Goal: Transaction & Acquisition: Purchase product/service

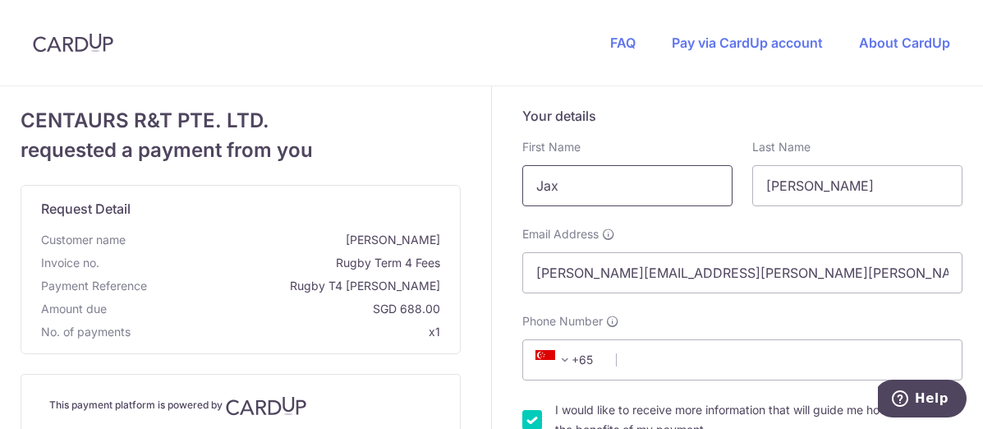
drag, startPoint x: 633, startPoint y: 202, endPoint x: 488, endPoint y: 184, distance: 146.5
type input "[PERSON_NAME]"
click at [688, 125] on div "Your details First Name [PERSON_NAME] Last Name [PERSON_NAME] Email Address [PE…" at bounding box center [742, 299] width 440 height 386
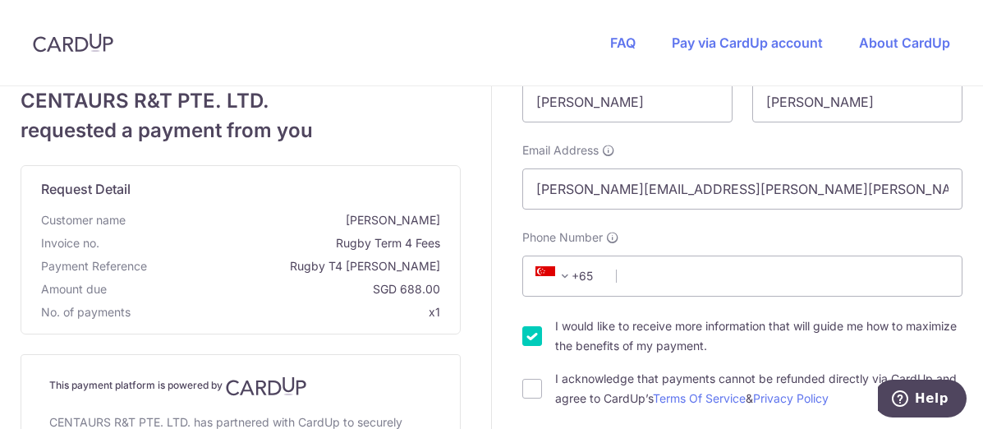
scroll to position [246, 0]
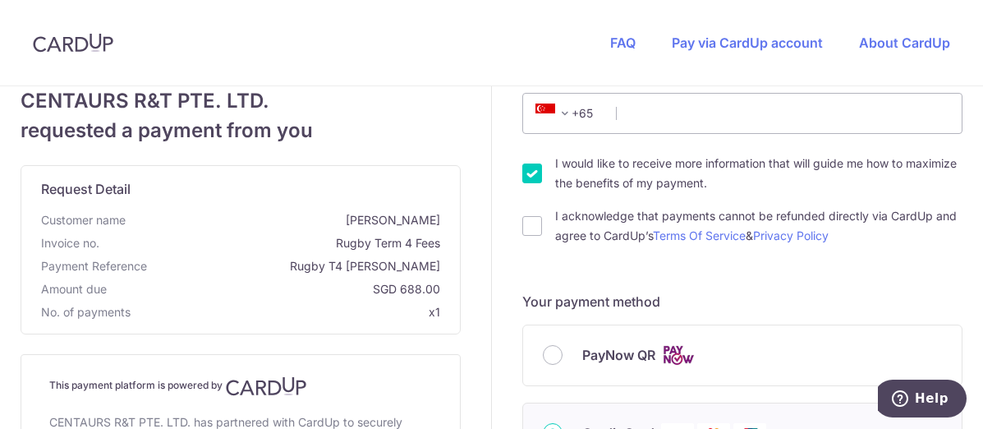
click at [769, 145] on div "Your details First Name [PERSON_NAME] Last Name [PERSON_NAME] Email Address [PE…" at bounding box center [742, 53] width 440 height 386
click at [778, 133] on input "Phone Number" at bounding box center [742, 113] width 440 height 41
type input "94758649"
type input "307992"
type input "[STREET_ADDRESS][PERSON_NAME]"
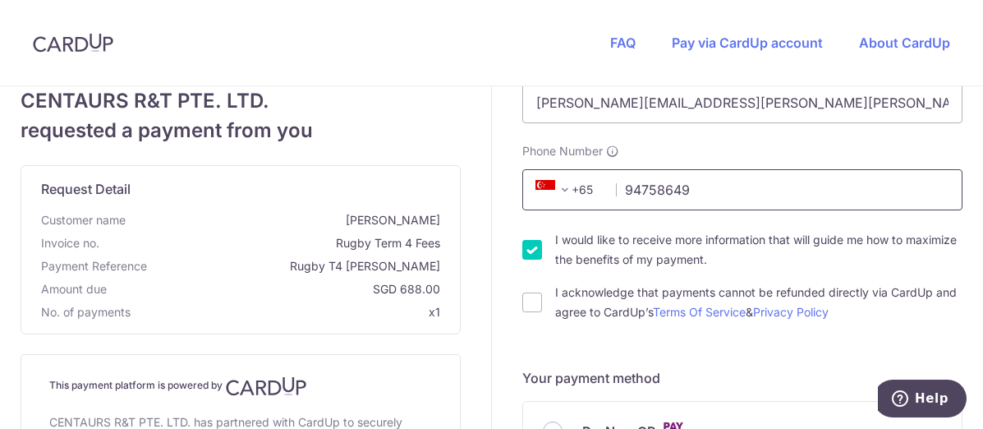
scroll to position [158, 0]
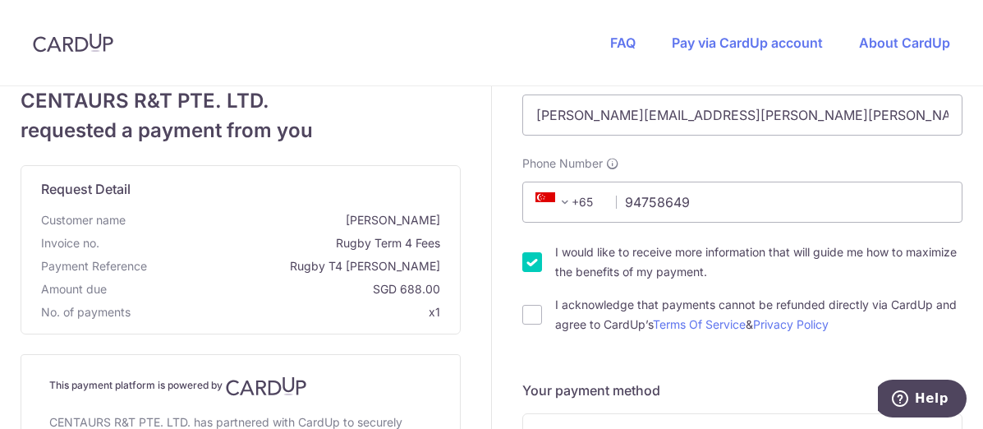
click at [526, 268] on input "I would like to receive more information that will guide me how to maximize the…" at bounding box center [532, 262] width 20 height 20
checkbox input "false"
click at [522, 302] on div "I acknowledge that payments cannot be refunded directly via CardUp and agree to…" at bounding box center [742, 314] width 440 height 39
click at [541, 313] on div "I acknowledge that payments cannot be refunded directly via CardUp and agree to…" at bounding box center [742, 314] width 440 height 39
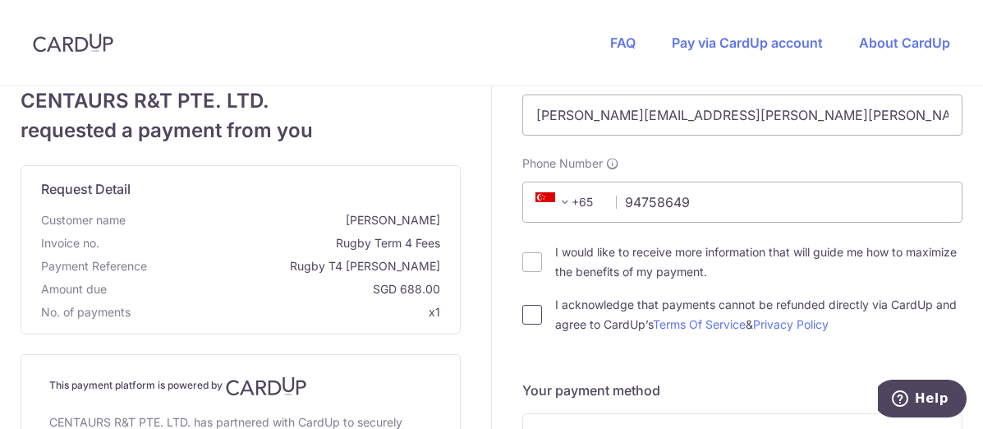
click at [526, 314] on input "I acknowledge that payments cannot be refunded directly via CardUp and agree to…" at bounding box center [532, 315] width 20 height 20
checkbox input "true"
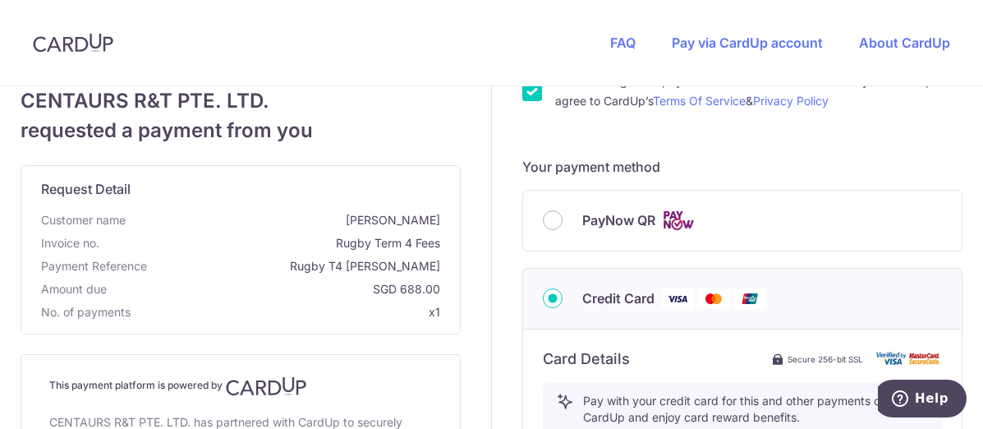
scroll to position [404, 0]
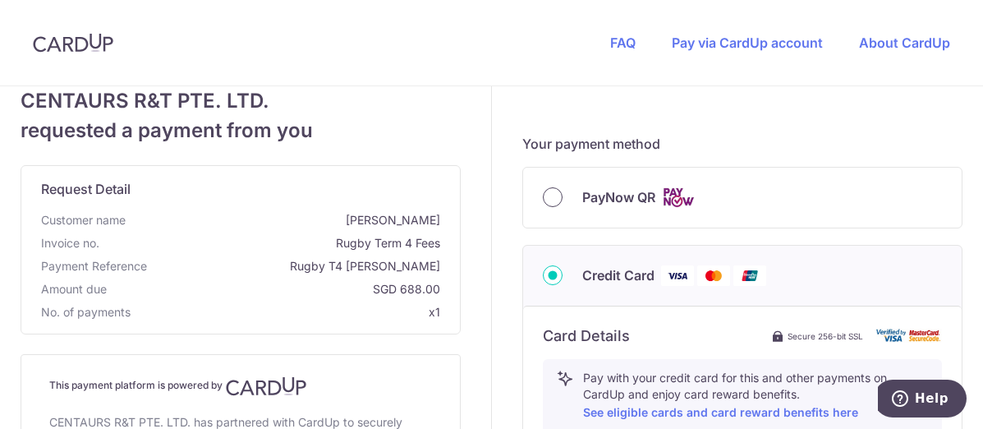
click at [551, 204] on input "PayNow QR" at bounding box center [553, 197] width 20 height 20
radio input "true"
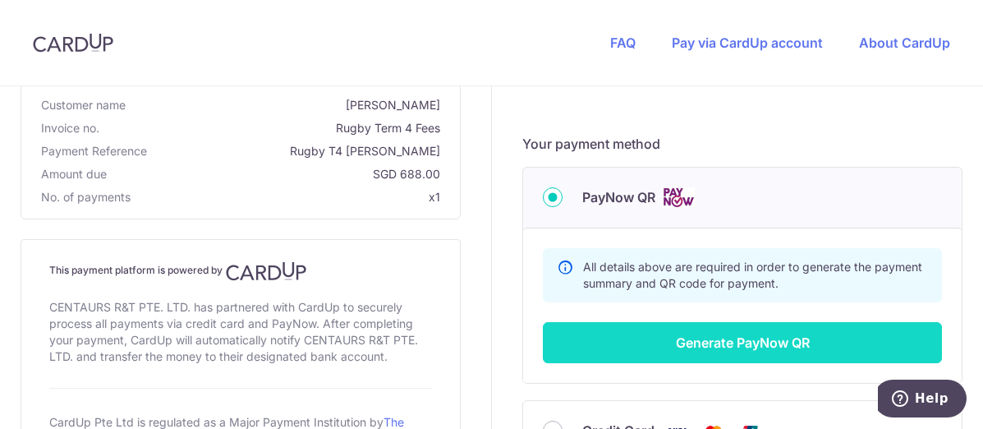
click at [790, 345] on button "Generate PayNow QR" at bounding box center [742, 342] width 399 height 41
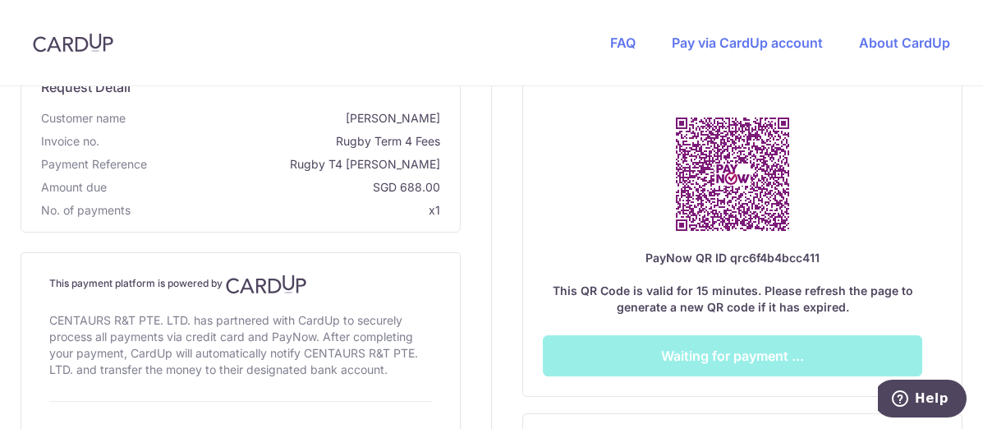
scroll to position [732, 0]
